Goal: Navigation & Orientation: Find specific page/section

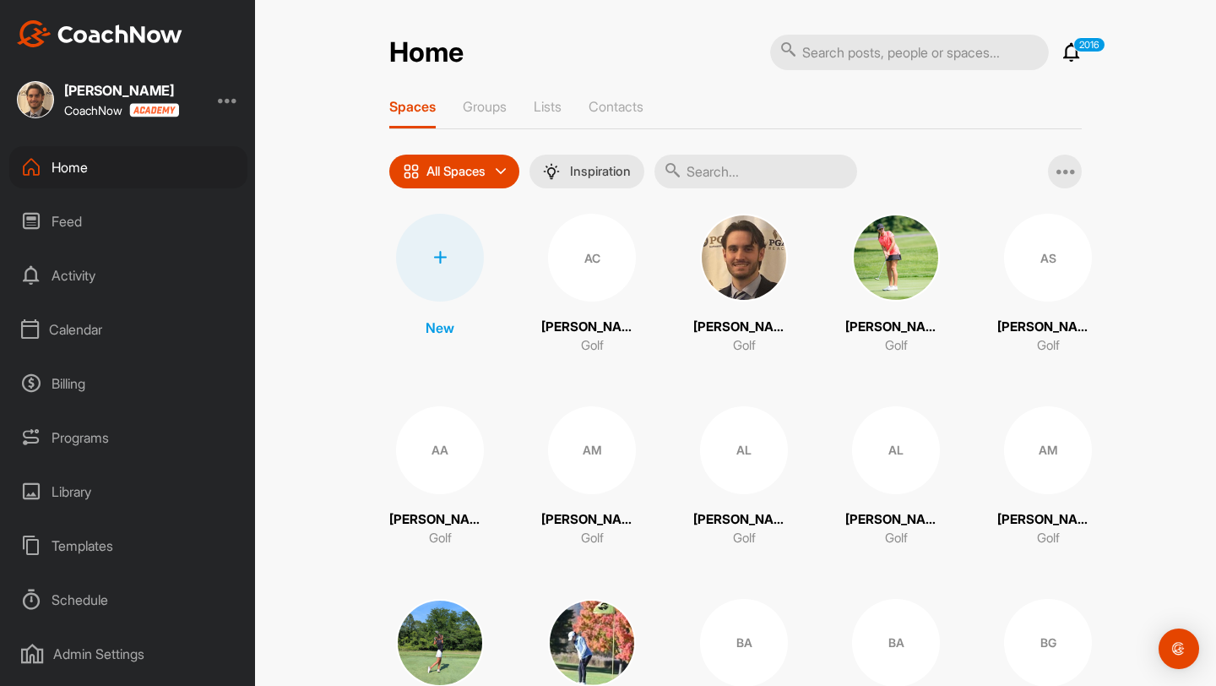
click at [95, 438] on div "Programs" at bounding box center [128, 437] width 238 height 42
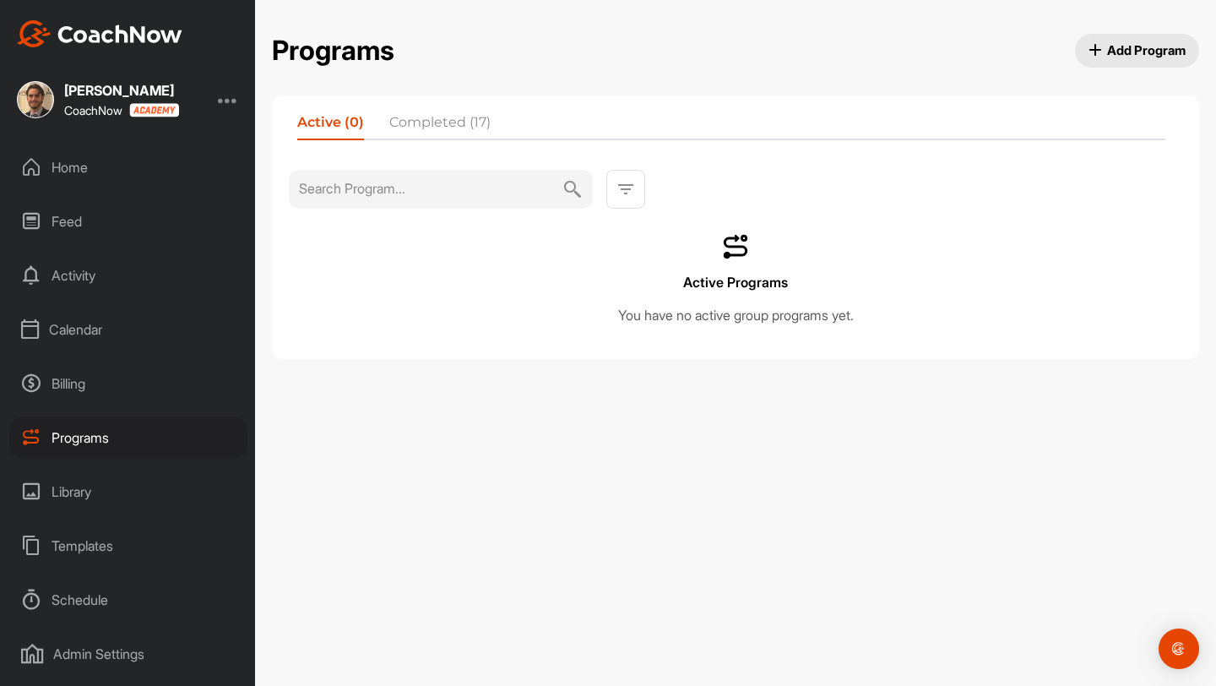
click at [86, 332] on div "Calendar" at bounding box center [128, 329] width 238 height 42
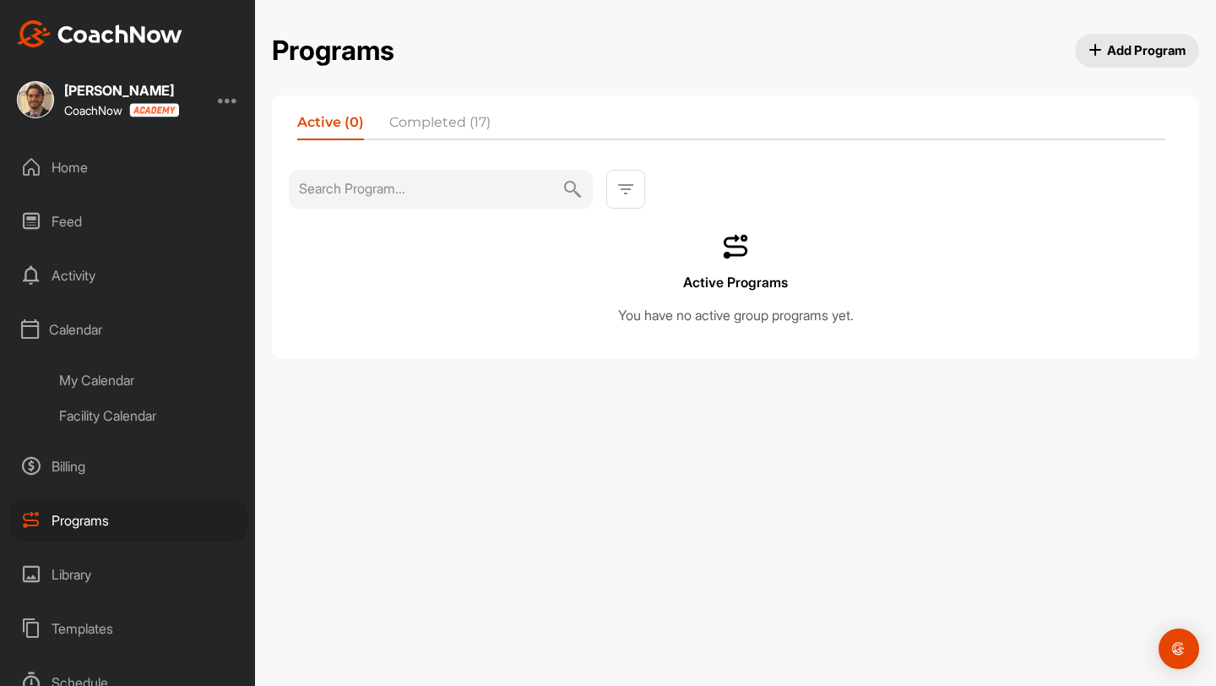
click at [98, 379] on div "My Calendar" at bounding box center [147, 379] width 200 height 35
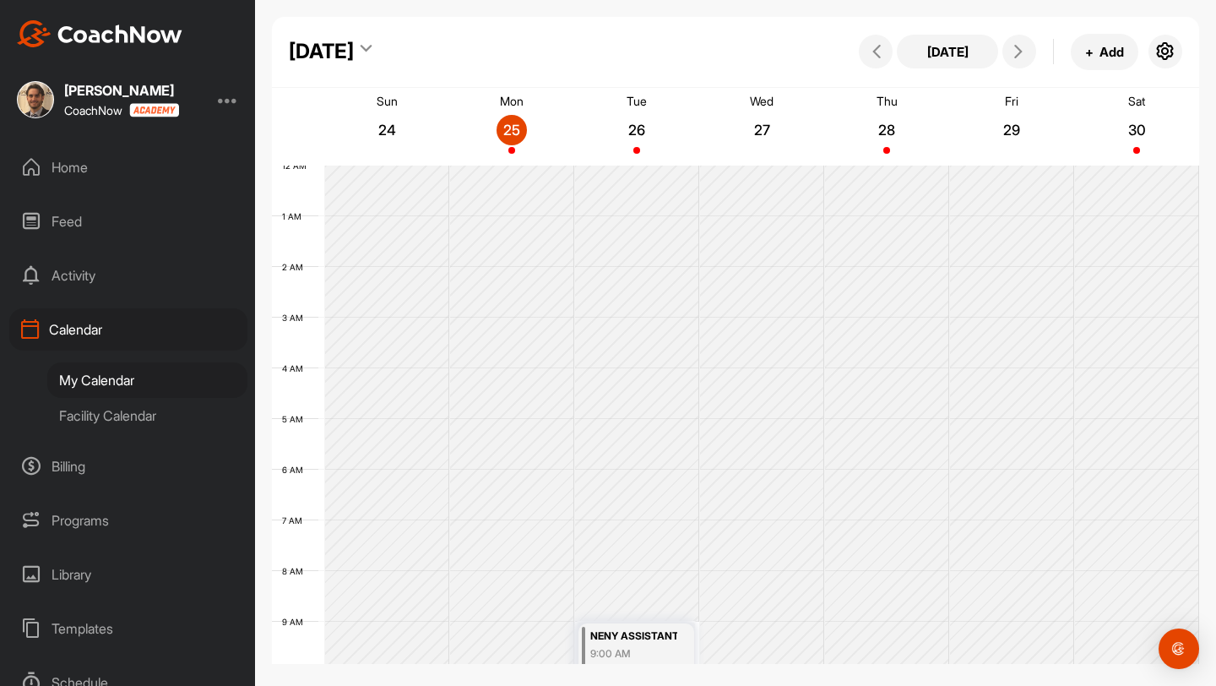
scroll to position [292, 0]
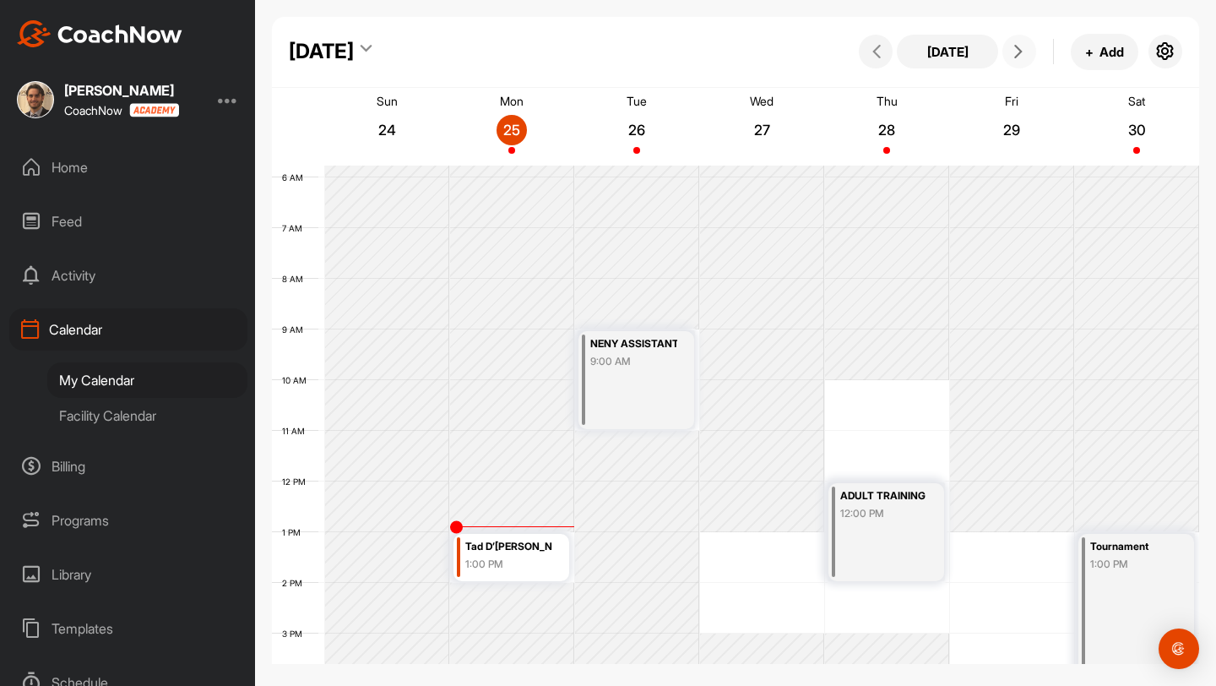
click at [1025, 55] on span at bounding box center [1019, 52] width 20 height 14
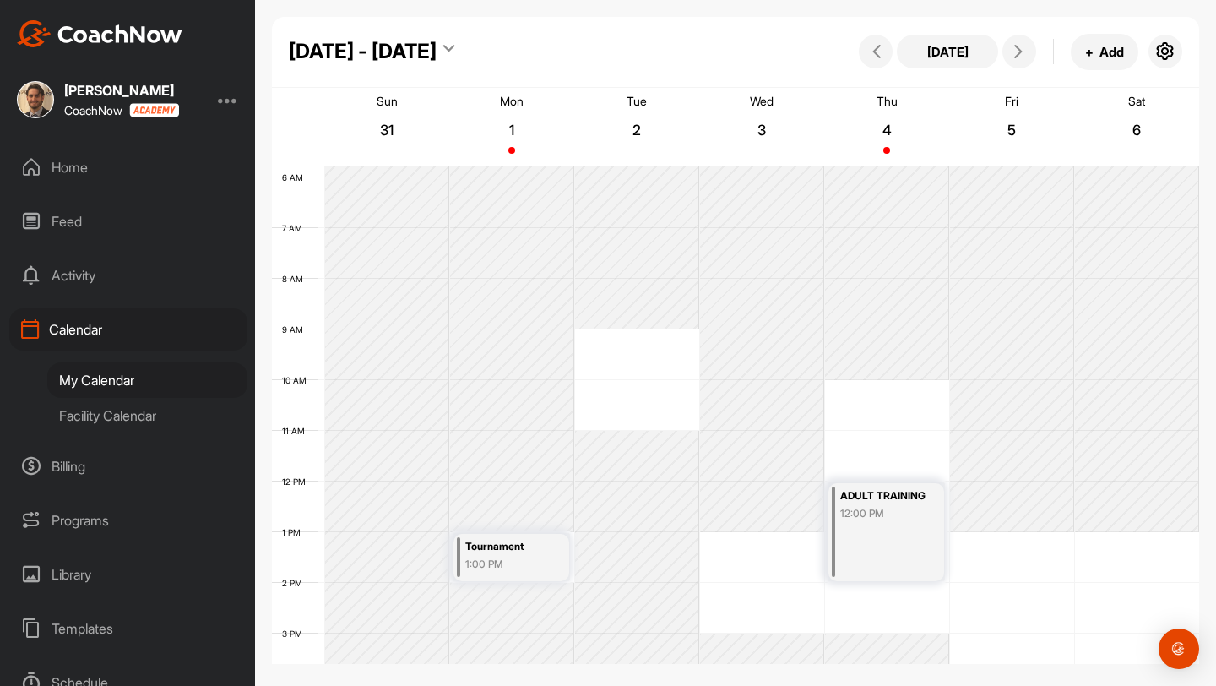
click at [131, 426] on div "Facility Calendar" at bounding box center [147, 415] width 200 height 35
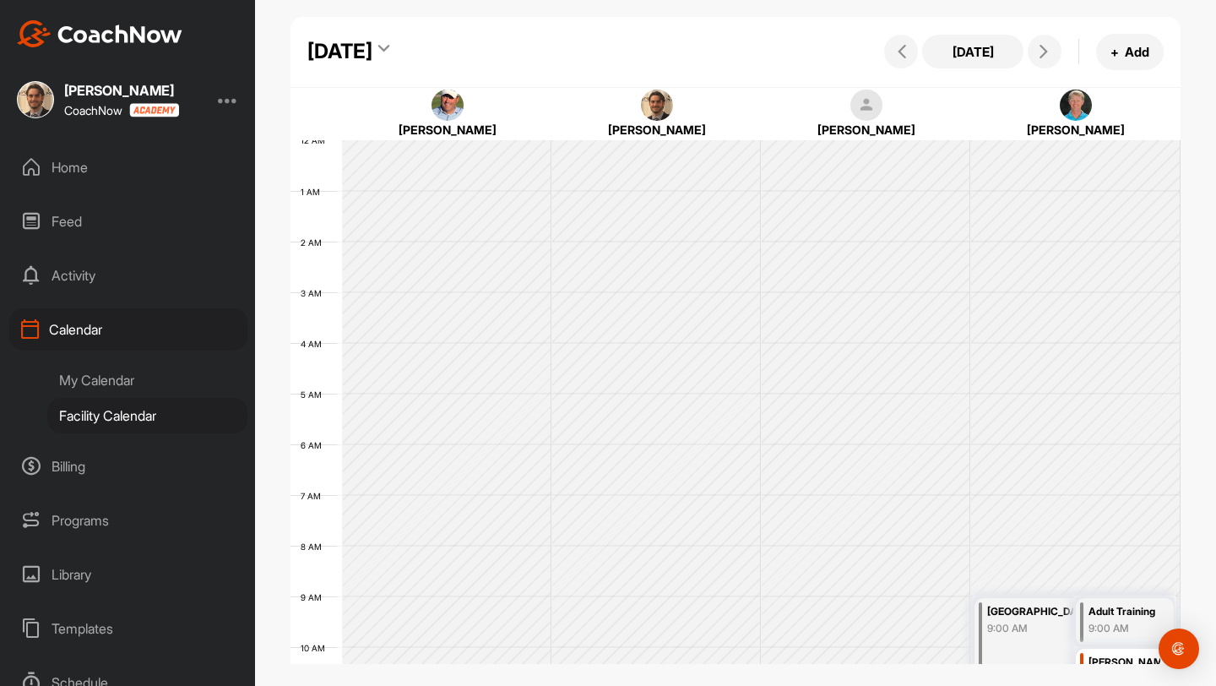
scroll to position [292, 0]
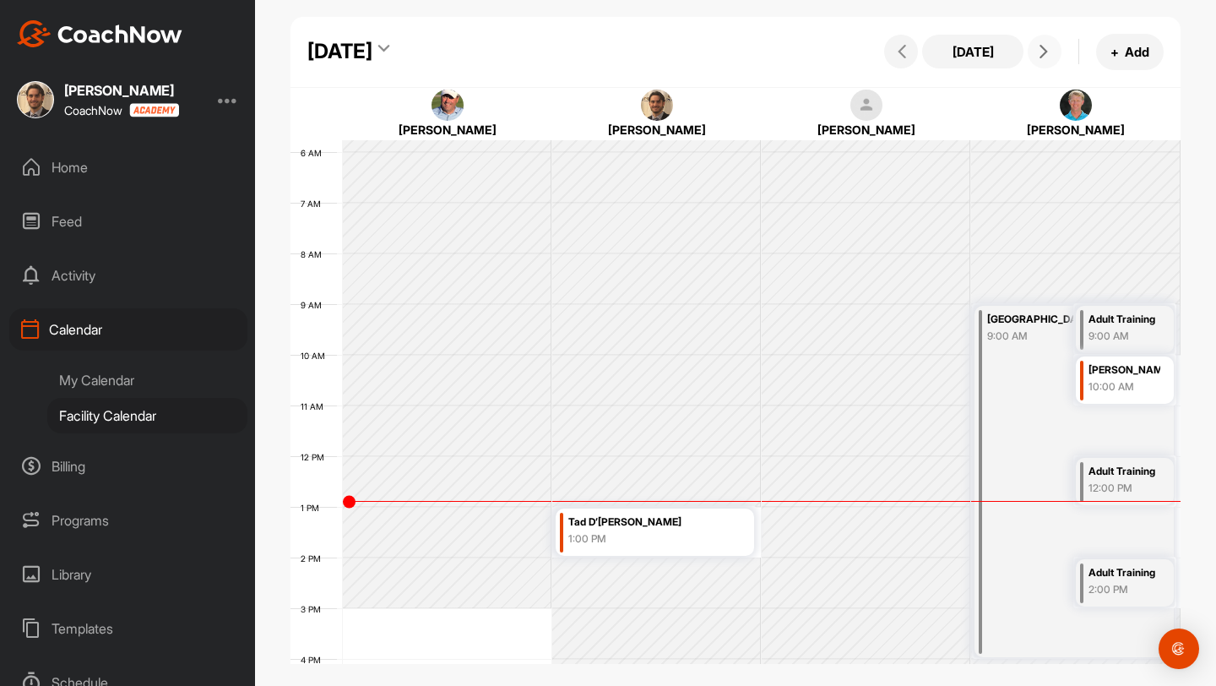
click at [1038, 50] on icon at bounding box center [1044, 52] width 14 height 14
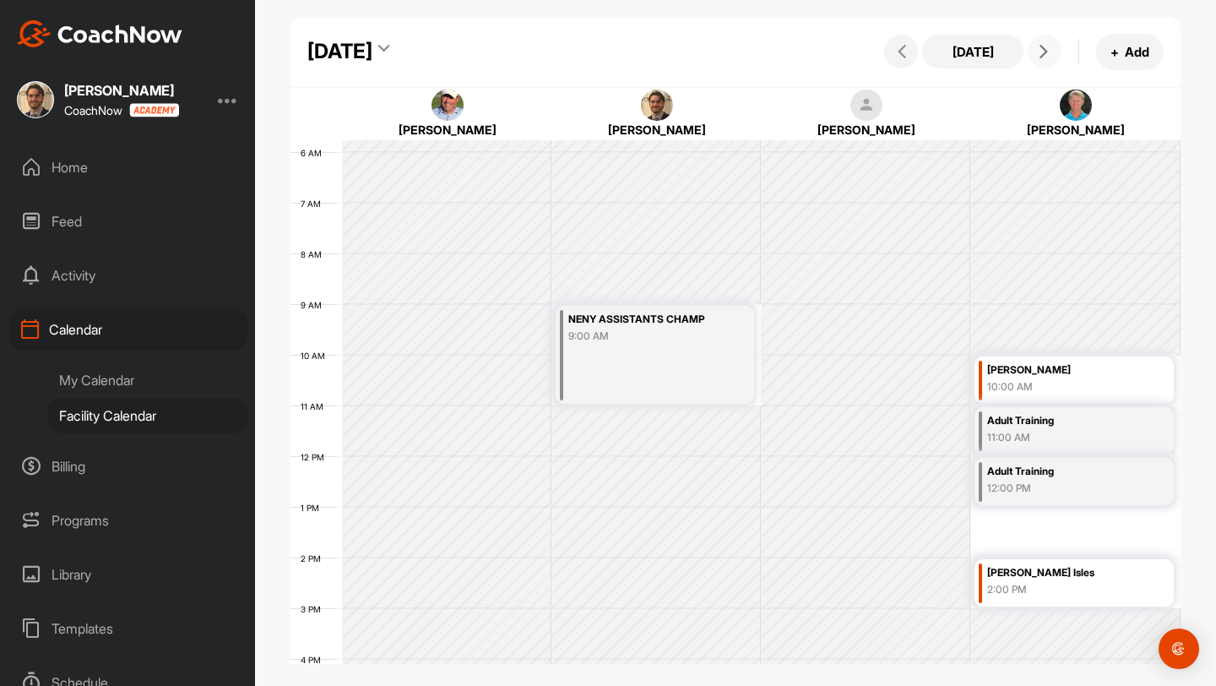
scroll to position [304, 0]
